Goal: Check status

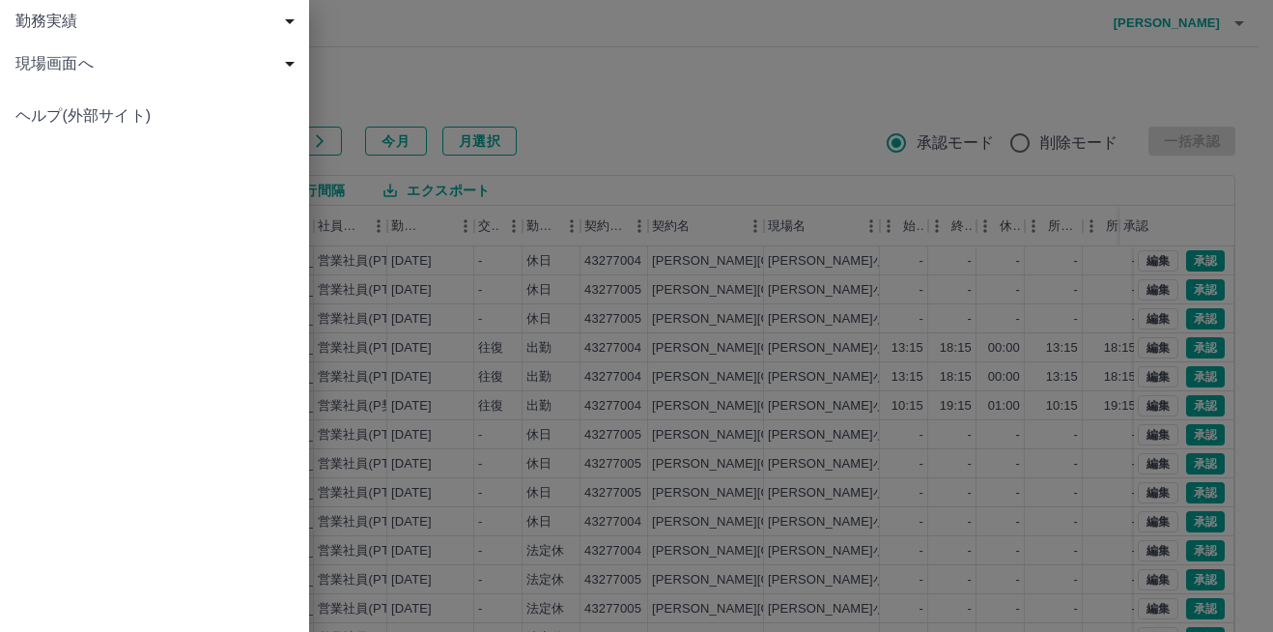
click at [935, 324] on div at bounding box center [636, 316] width 1273 height 632
